Goal: Find specific page/section: Find specific page/section

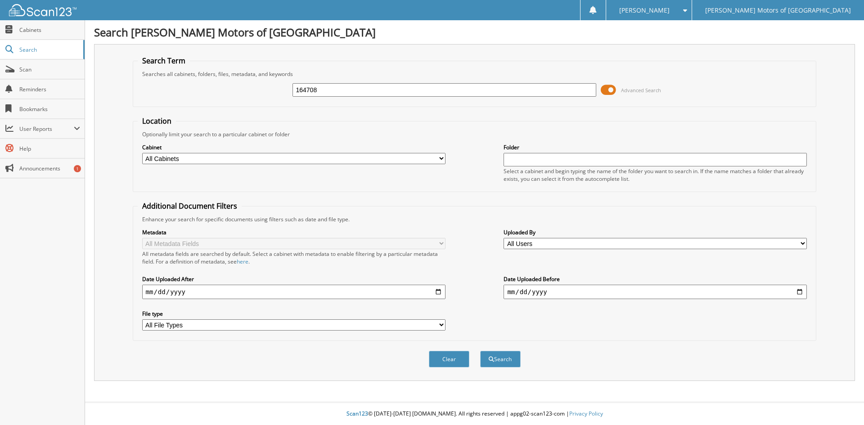
type input "164708"
click at [480, 351] on button "Search" at bounding box center [500, 359] width 40 height 17
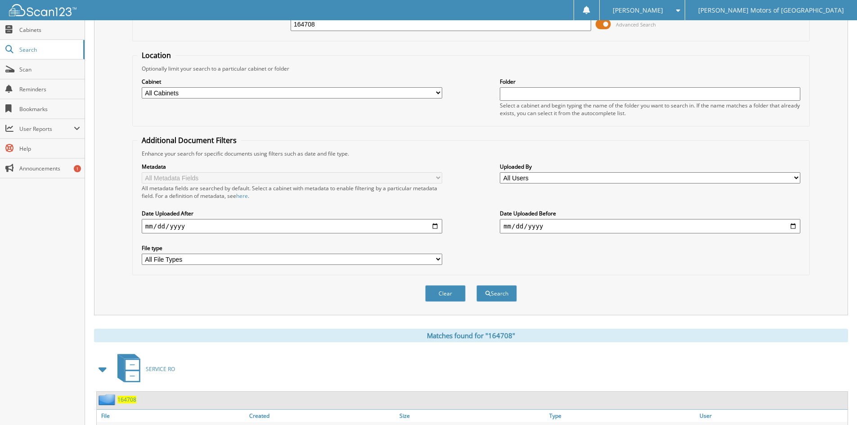
scroll to position [113, 0]
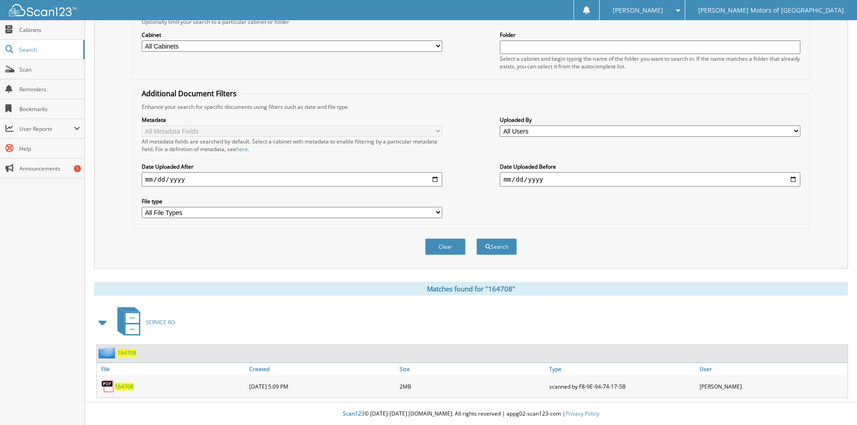
click at [128, 386] on span "164708" at bounding box center [124, 387] width 19 height 8
